Goal: Check status

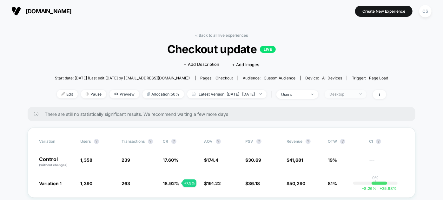
click at [354, 95] on div "Desktop" at bounding box center [341, 94] width 25 height 5
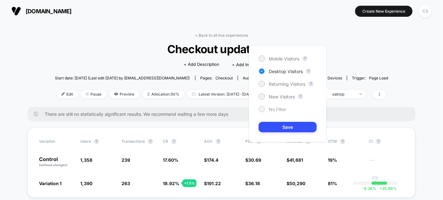
click at [263, 108] on div at bounding box center [261, 109] width 5 height 5
click at [281, 128] on button "Save" at bounding box center [287, 127] width 58 height 10
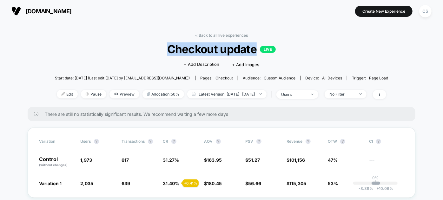
drag, startPoint x: 160, startPoint y: 46, endPoint x: 256, endPoint y: 48, distance: 95.1
click at [256, 48] on span "Checkout update LIVE" at bounding box center [221, 48] width 300 height 13
copy span "Checkout update"
click at [354, 94] on div "No Filter" at bounding box center [341, 94] width 25 height 5
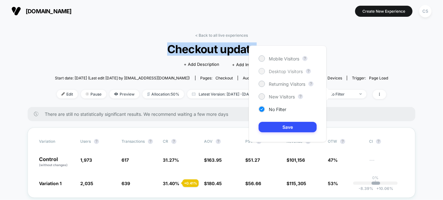
click at [263, 70] on div at bounding box center [261, 71] width 5 height 5
click at [282, 125] on button "Save" at bounding box center [287, 127] width 58 height 10
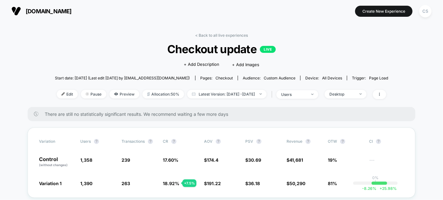
drag, startPoint x: 73, startPoint y: 78, endPoint x: 91, endPoint y: 82, distance: 18.4
click at [91, 82] on div "Start date: 7/28/2025 (Last edit 7/28/2025 by analytics@conversionrate.store) P…" at bounding box center [221, 78] width 333 height 11
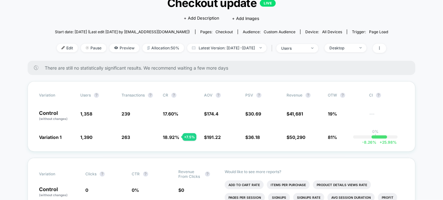
scroll to position [29, 0]
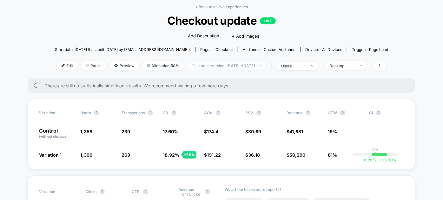
click at [231, 66] on span "Latest Version: Jul 28, 2025 - Aug 20, 2025" at bounding box center [226, 66] width 79 height 9
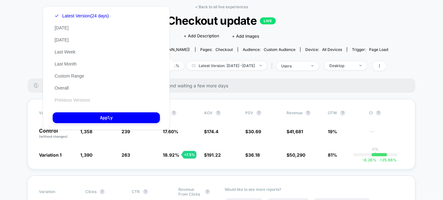
click at [71, 101] on button "Previous Versions" at bounding box center [72, 100] width 39 height 6
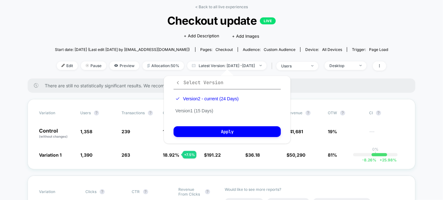
click at [190, 81] on span "Select Version" at bounding box center [199, 83] width 48 height 6
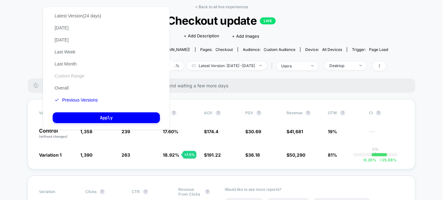
click at [62, 76] on button "Custom Range" at bounding box center [69, 76] width 33 height 6
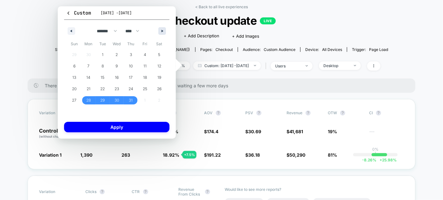
click at [163, 29] on button "button" at bounding box center [162, 31] width 8 height 8
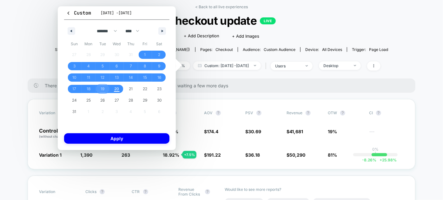
click at [102, 85] on span "19" at bounding box center [103, 88] width 4 height 11
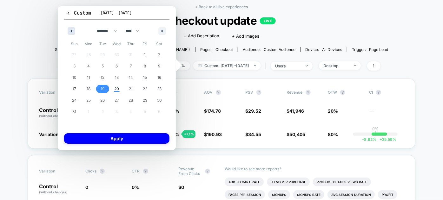
click at [73, 31] on button "button" at bounding box center [72, 31] width 8 height 8
select select "*"
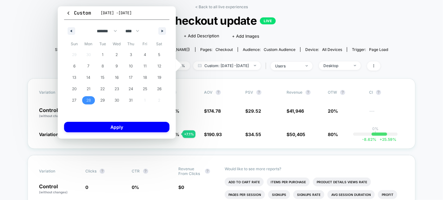
click at [85, 99] on span "28" at bounding box center [88, 100] width 14 height 8
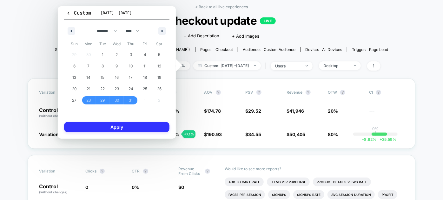
click at [103, 129] on button "Apply" at bounding box center [116, 127] width 105 height 10
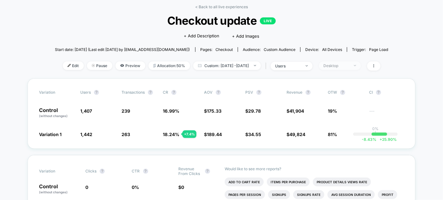
click at [346, 63] on div "Desktop" at bounding box center [335, 65] width 25 height 5
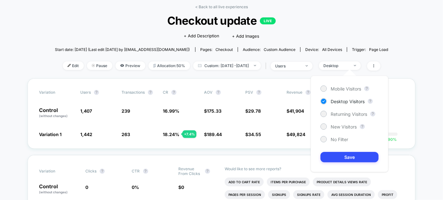
click at [326, 143] on div "Mobile Visitors ? Desktop Visitors ? Returning Visitors ? New Visitors ? No Fil…" at bounding box center [349, 124] width 78 height 97
click at [325, 140] on div at bounding box center [323, 139] width 6 height 6
click at [345, 158] on button "Save" at bounding box center [349, 157] width 58 height 10
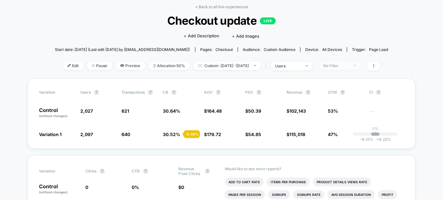
click at [341, 65] on div "No Filter" at bounding box center [335, 65] width 25 height 5
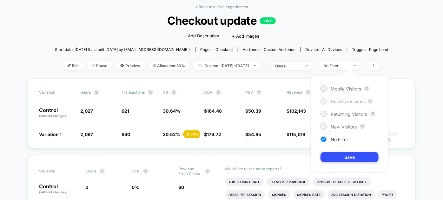
click at [324, 103] on div at bounding box center [323, 101] width 5 height 5
click at [350, 154] on button "Save" at bounding box center [349, 157] width 58 height 10
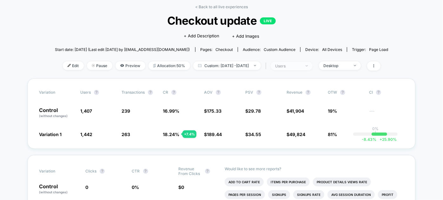
click at [301, 66] on div "users" at bounding box center [287, 66] width 25 height 5
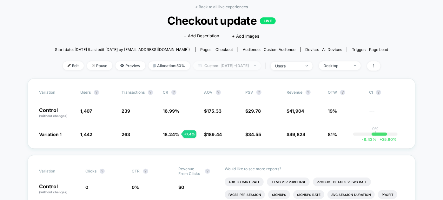
click at [203, 65] on span "Custom: Jul 28, 2025 - Aug 19, 2025" at bounding box center [227, 66] width 68 height 9
select select "*"
select select "****"
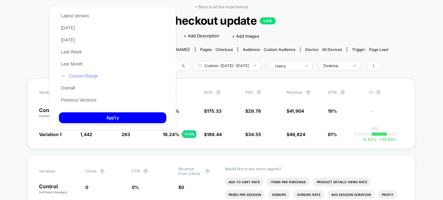
click at [79, 75] on button "Custom Range" at bounding box center [79, 76] width 41 height 6
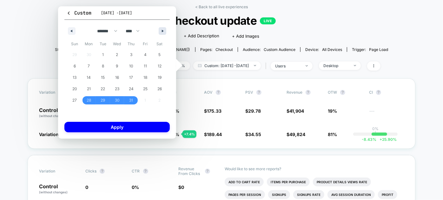
click at [162, 30] on icon "button" at bounding box center [163, 31] width 3 height 3
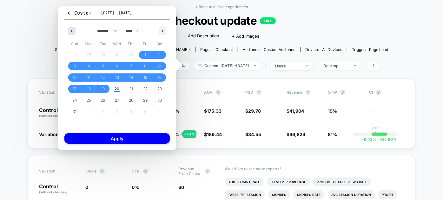
click at [71, 28] on button "button" at bounding box center [72, 31] width 8 height 8
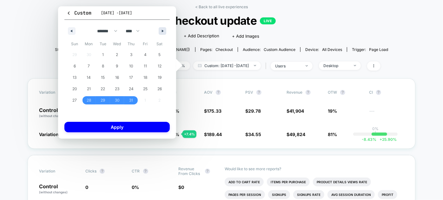
click at [164, 30] on icon "button" at bounding box center [163, 31] width 3 height 3
select select "*"
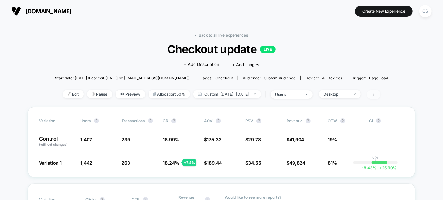
click at [375, 95] on icon at bounding box center [374, 95] width 4 height 4
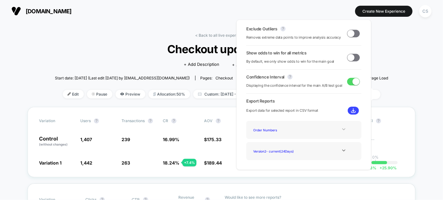
click at [343, 130] on icon at bounding box center [343, 129] width 5 height 5
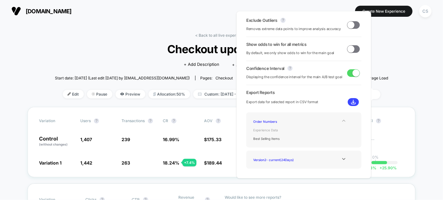
click at [269, 129] on div "Experience Data" at bounding box center [276, 130] width 51 height 9
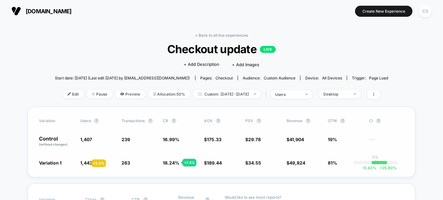
click at [84, 163] on span "1,442" at bounding box center [86, 162] width 12 height 5
click at [236, 93] on span "Custom: Jul 28, 2025 - Aug 19, 2025" at bounding box center [227, 94] width 68 height 9
select select "*"
select select "****"
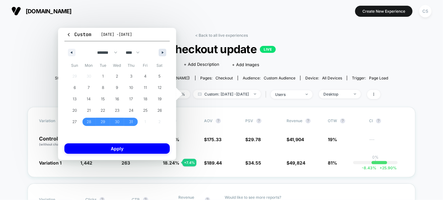
click at [162, 50] on button "button" at bounding box center [163, 53] width 8 height 8
select select "*"
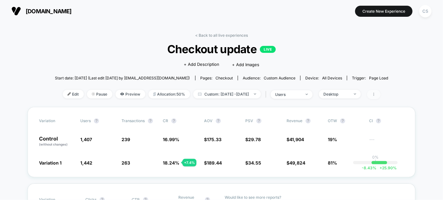
click at [375, 96] on icon at bounding box center [374, 95] width 4 height 4
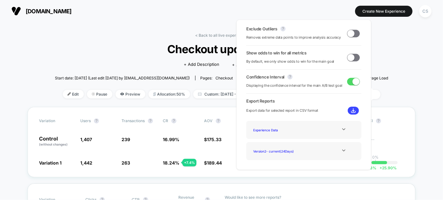
click at [351, 112] on img at bounding box center [353, 110] width 5 height 5
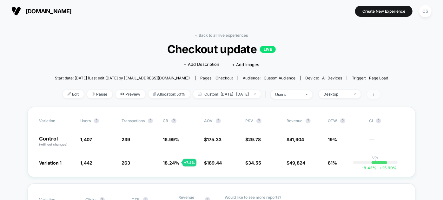
click at [375, 96] on icon at bounding box center [374, 95] width 4 height 4
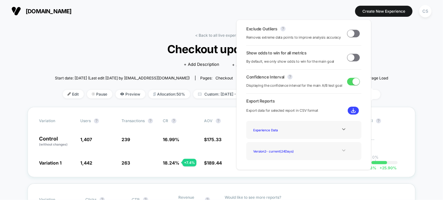
click at [342, 151] on icon at bounding box center [343, 150] width 5 height 5
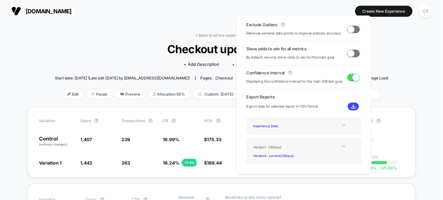
click at [338, 124] on div at bounding box center [344, 125] width 26 height 5
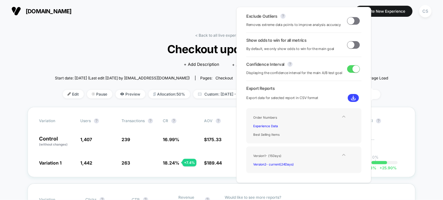
click at [339, 116] on div at bounding box center [344, 116] width 26 height 5
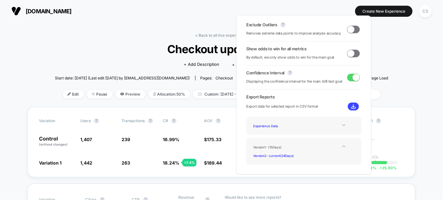
click at [351, 107] on img at bounding box center [353, 106] width 5 height 5
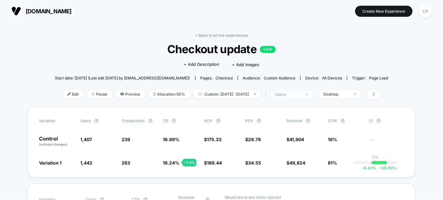
click at [293, 94] on div "users" at bounding box center [287, 94] width 25 height 5
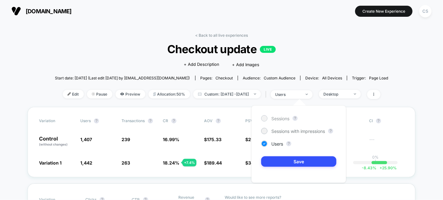
click at [265, 120] on div at bounding box center [264, 118] width 5 height 5
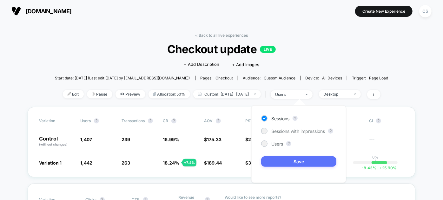
click at [299, 163] on button "Save" at bounding box center [298, 162] width 75 height 10
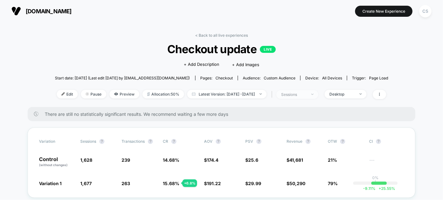
click at [299, 96] on div "sessions" at bounding box center [293, 94] width 25 height 5
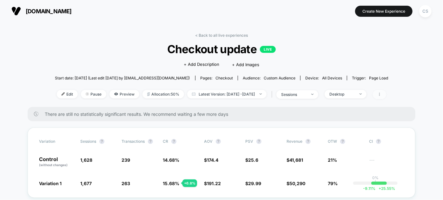
click at [386, 96] on span at bounding box center [379, 94] width 13 height 9
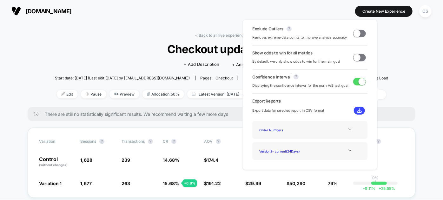
click at [347, 128] on icon at bounding box center [349, 129] width 5 height 5
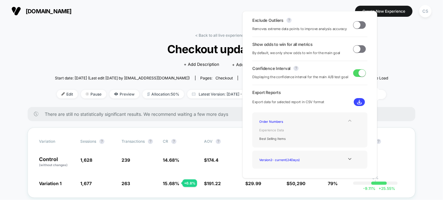
click at [271, 129] on div "Experience Data" at bounding box center [282, 130] width 51 height 9
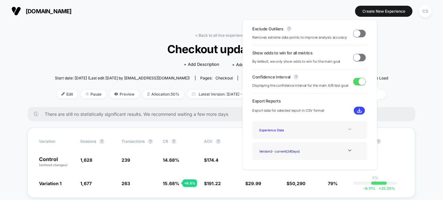
click at [343, 130] on div at bounding box center [350, 129] width 26 height 5
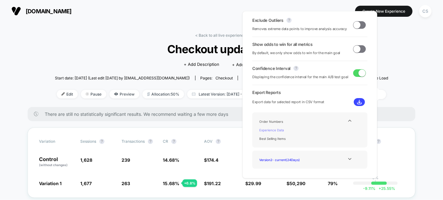
click at [276, 131] on div "Experience Data" at bounding box center [282, 130] width 51 height 9
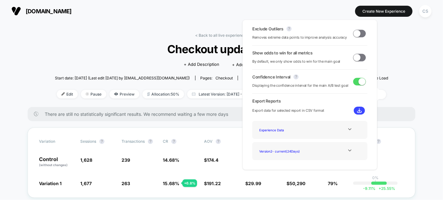
drag, startPoint x: 360, startPoint y: 109, endPoint x: 366, endPoint y: 107, distance: 5.9
click at [361, 108] on button at bounding box center [359, 111] width 11 height 8
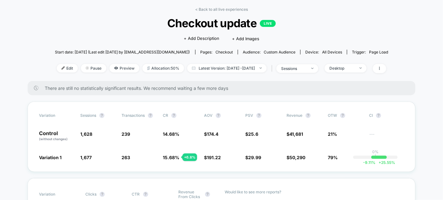
scroll to position [57, 0]
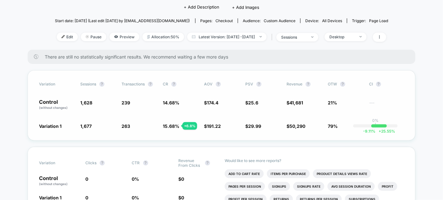
drag, startPoint x: 337, startPoint y: 126, endPoint x: 325, endPoint y: 125, distance: 11.8
click at [325, 125] on div "Variation 1 1,677 + 3 % 263 + 6.8 % 15.68 % + 6.8 % $ 191.22 + 9.6 % $ 29.99 + …" at bounding box center [221, 126] width 365 height 6
